Goal: Transaction & Acquisition: Subscribe to service/newsletter

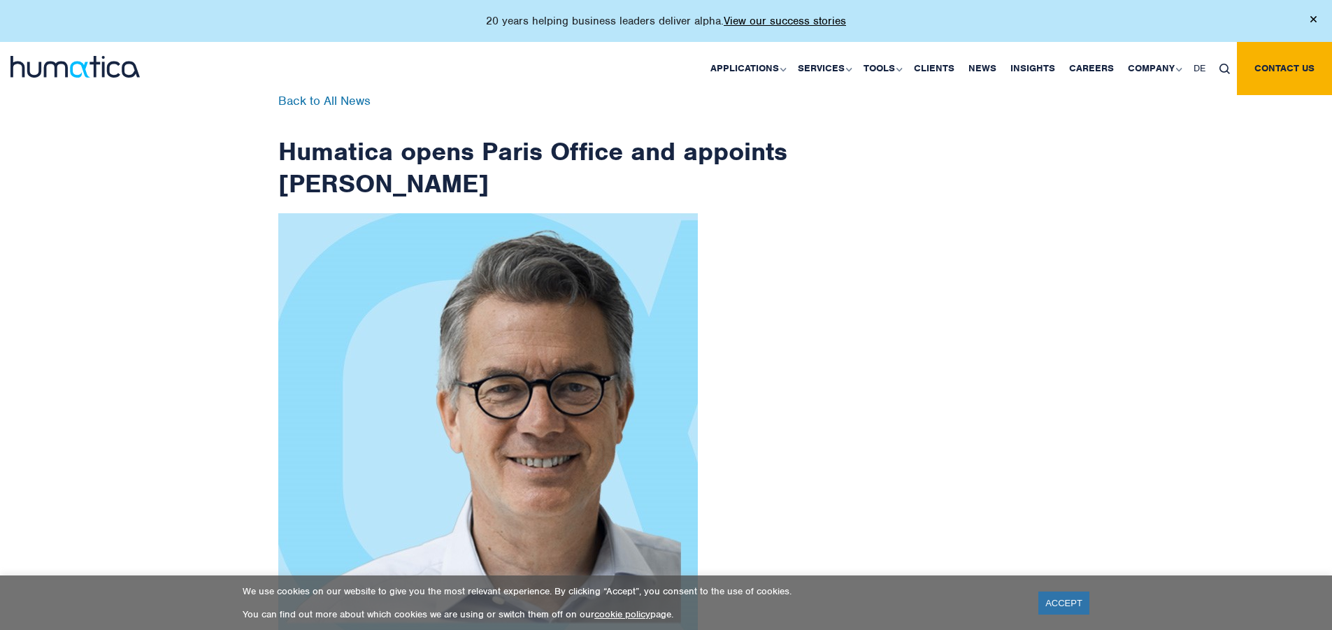
scroll to position [2230, 0]
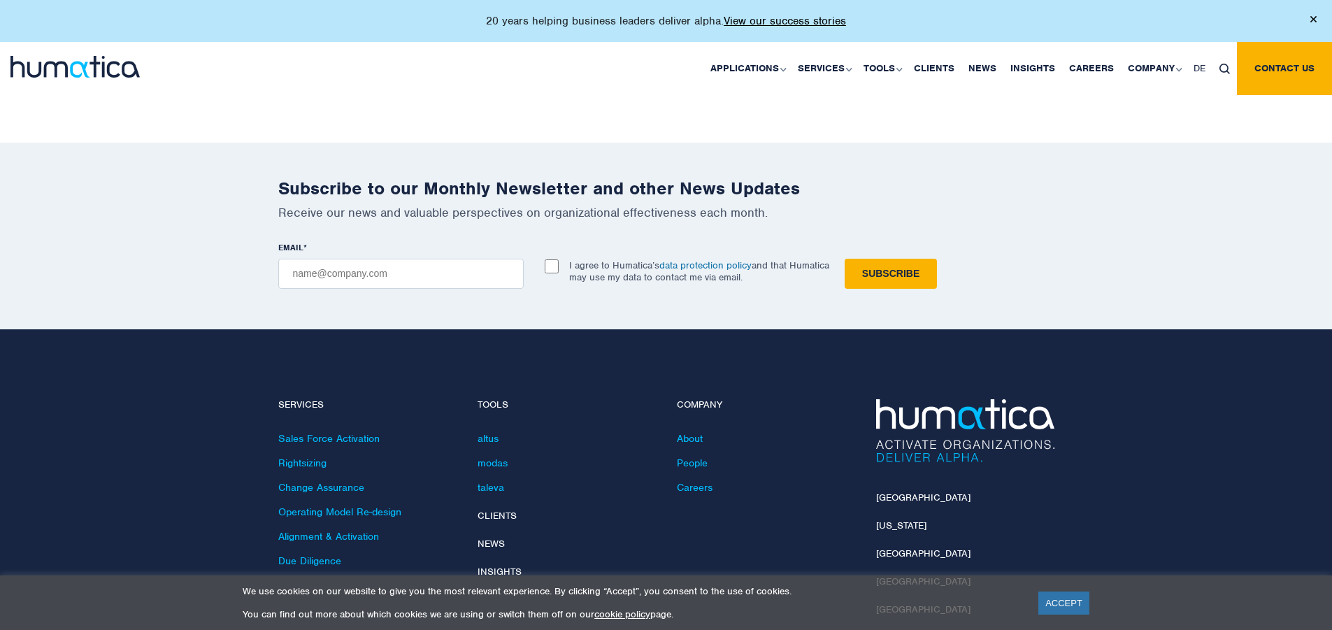
checkbox input "true"
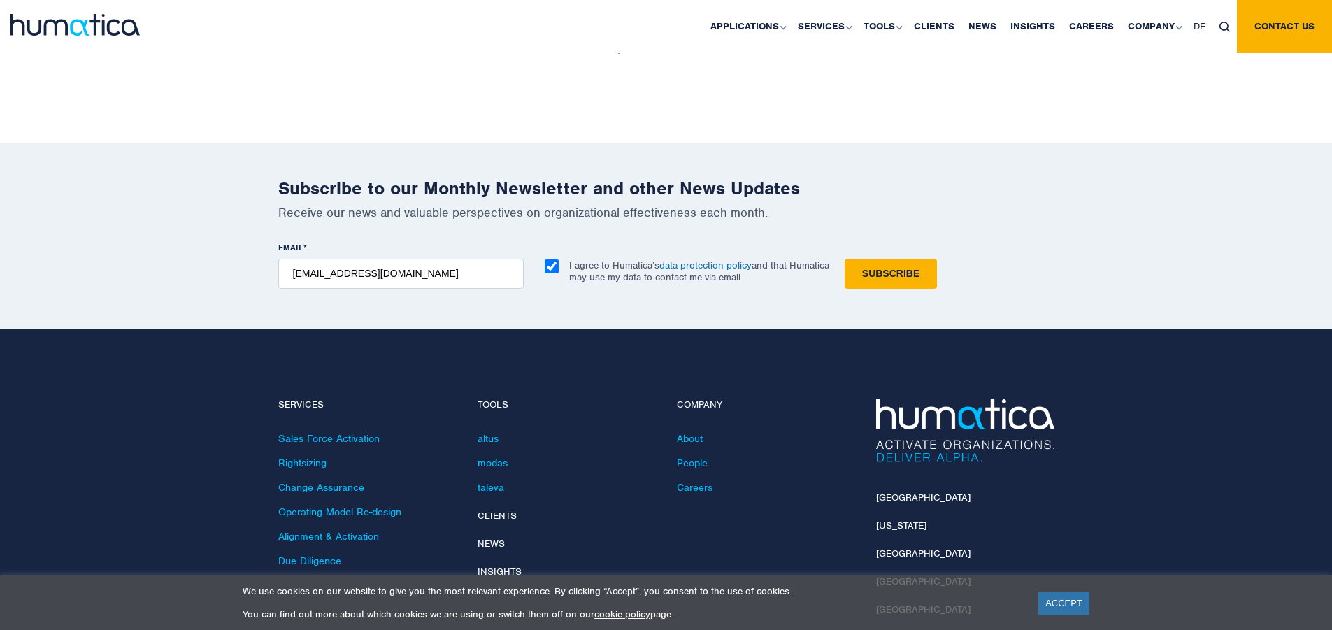
type input "[EMAIL_ADDRESS][DOMAIN_NAME]"
click at [844, 259] on input "Subscribe" at bounding box center [890, 274] width 92 height 30
